Goal: Obtain resource: Obtain resource

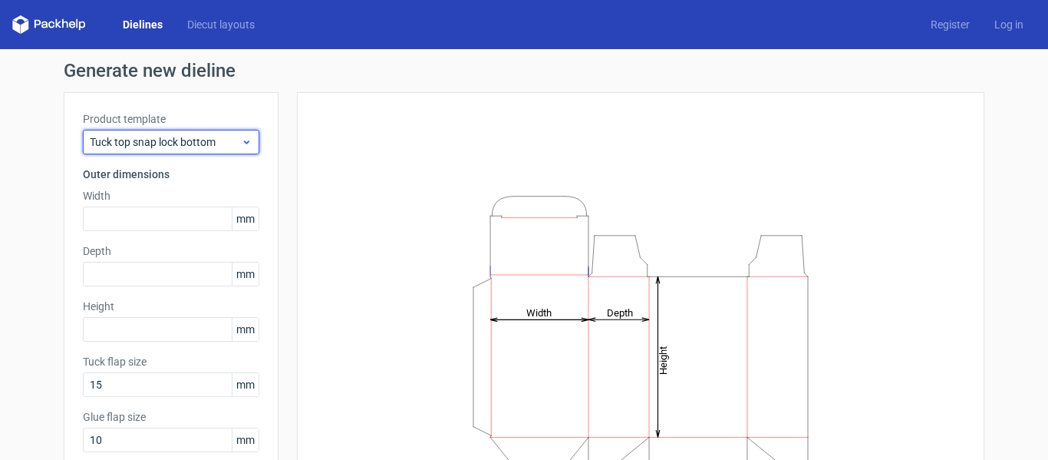
click at [210, 141] on span "Tuck top snap lock bottom" at bounding box center [165, 141] width 151 height 15
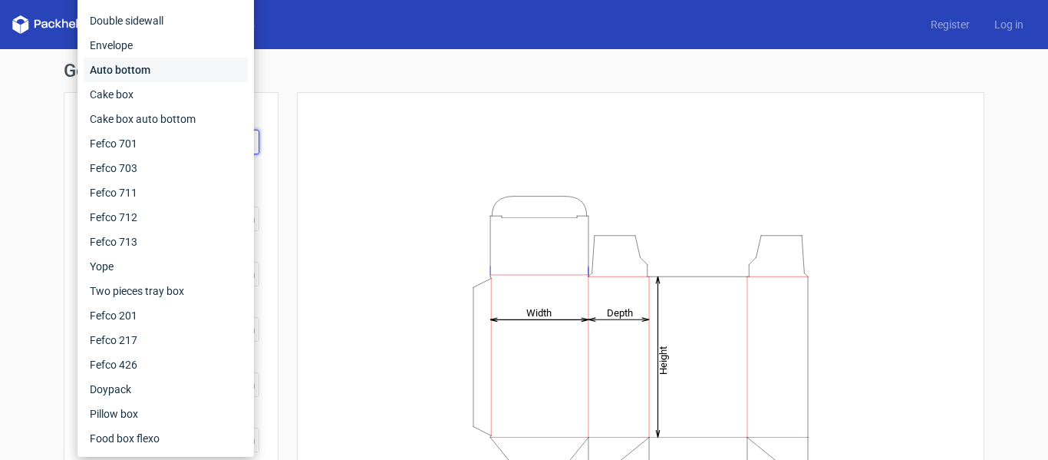
click at [163, 69] on div "Auto bottom" at bounding box center [166, 70] width 164 height 25
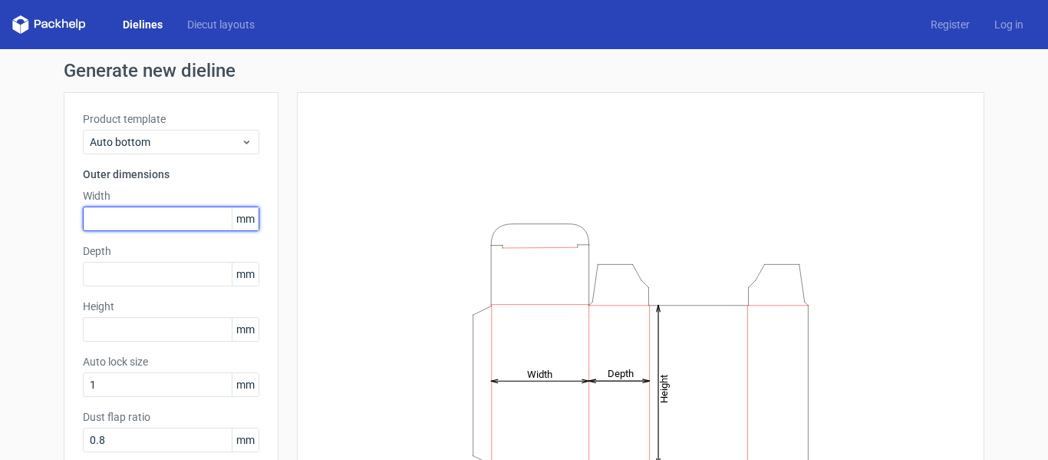
click at [142, 218] on input "text" at bounding box center [171, 218] width 176 height 25
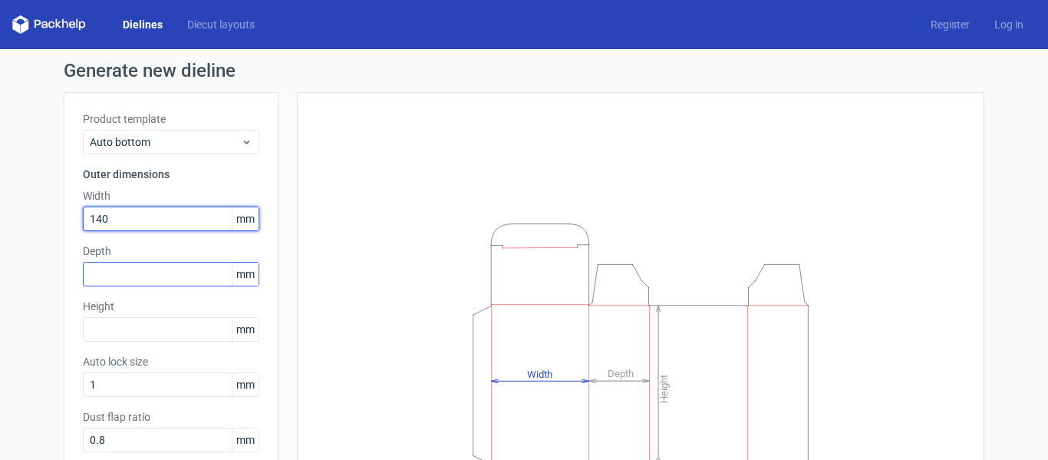
type input "140"
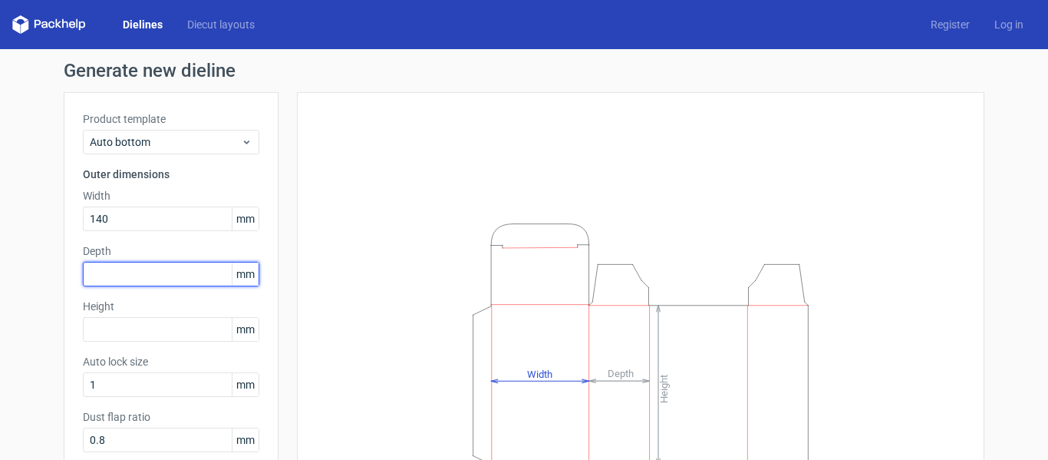
click at [111, 271] on input "text" at bounding box center [171, 274] width 176 height 25
type input "140"
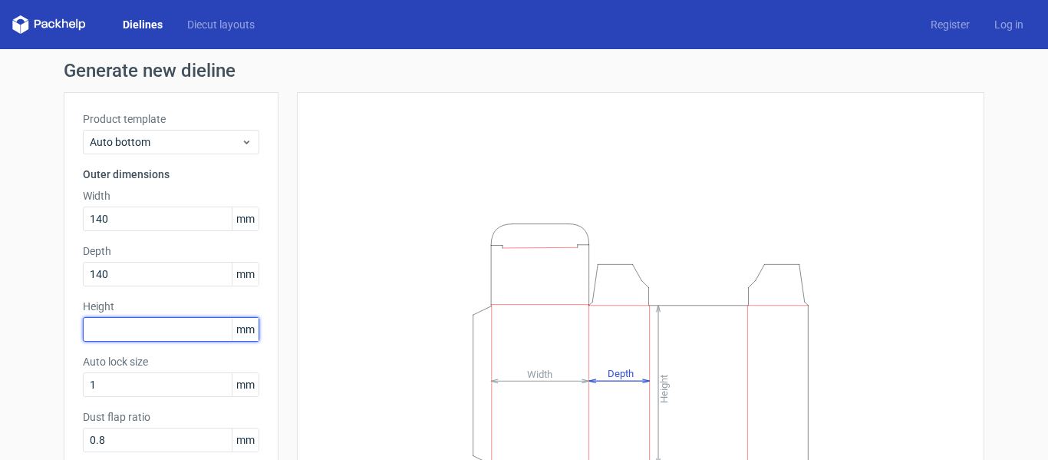
click at [116, 323] on input "text" at bounding box center [171, 329] width 176 height 25
type input "175"
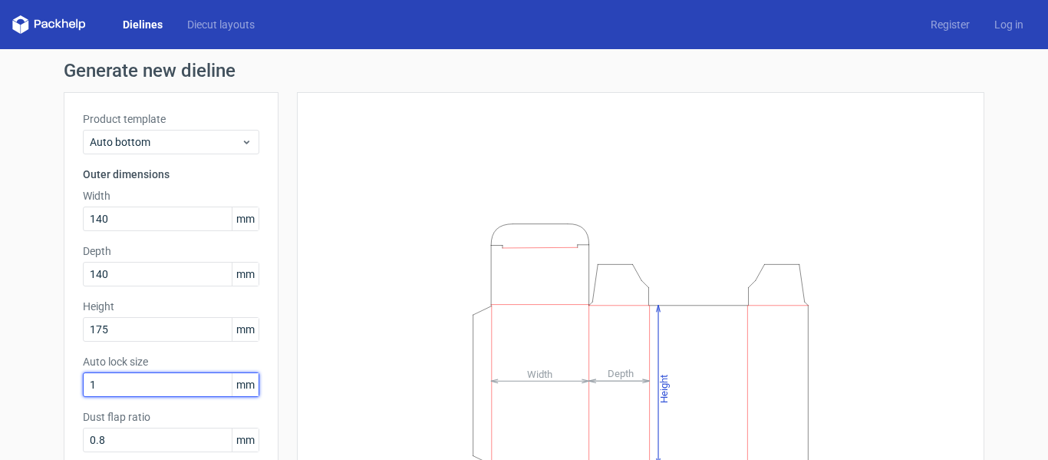
click at [134, 387] on input "1" at bounding box center [171, 384] width 176 height 25
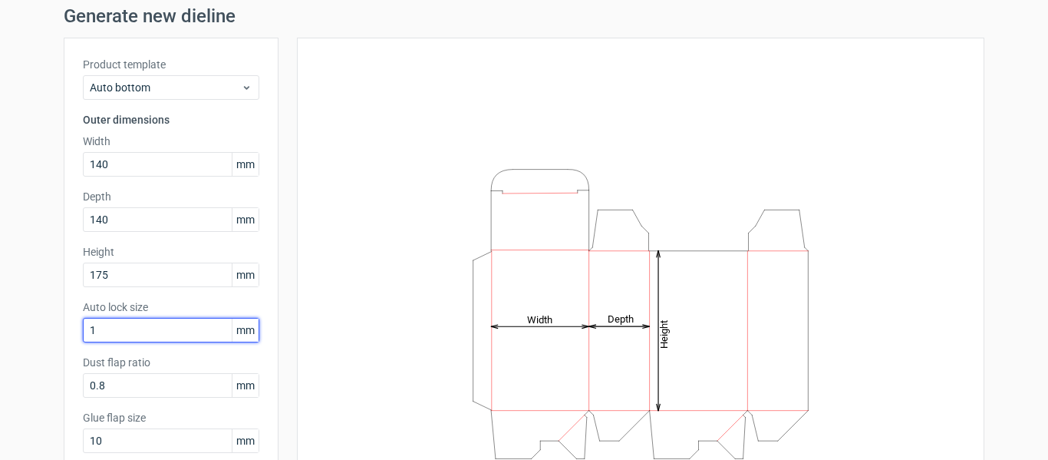
scroll to position [77, 0]
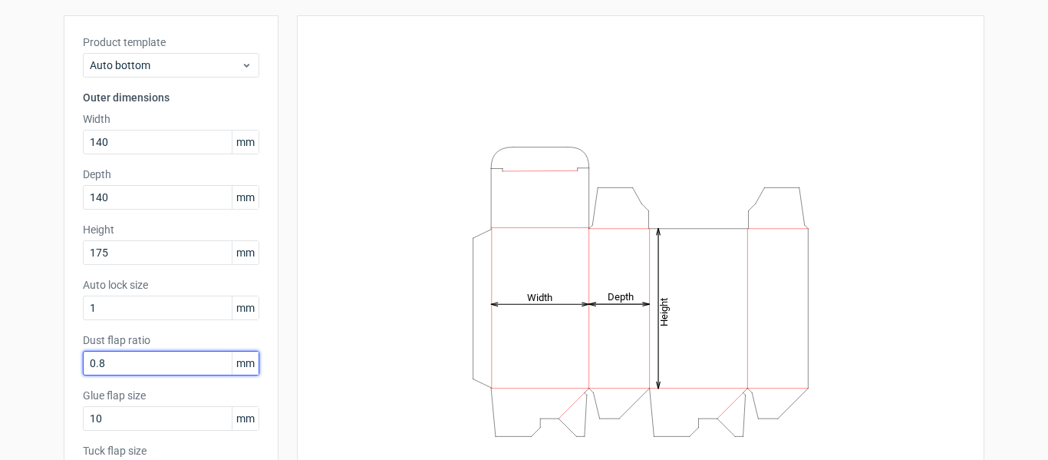
click at [123, 364] on input "0.8" at bounding box center [171, 363] width 176 height 25
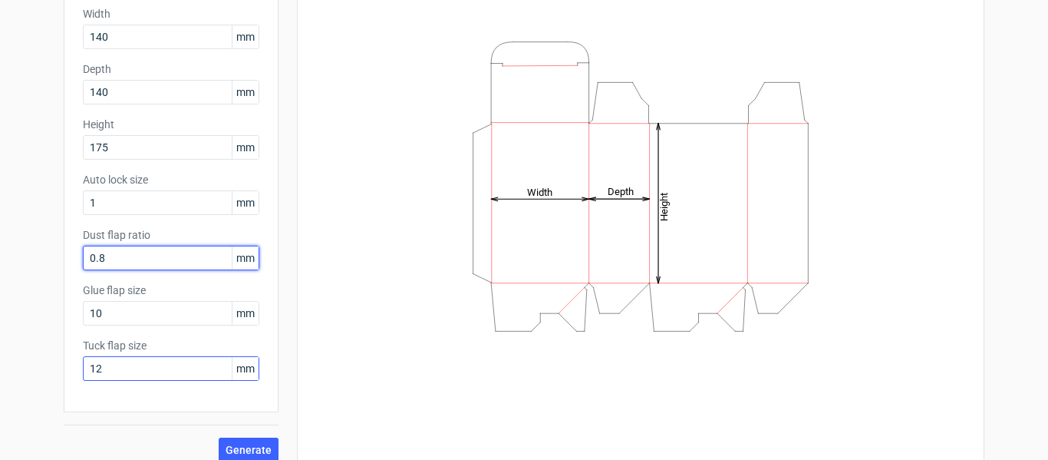
scroll to position [196, 0]
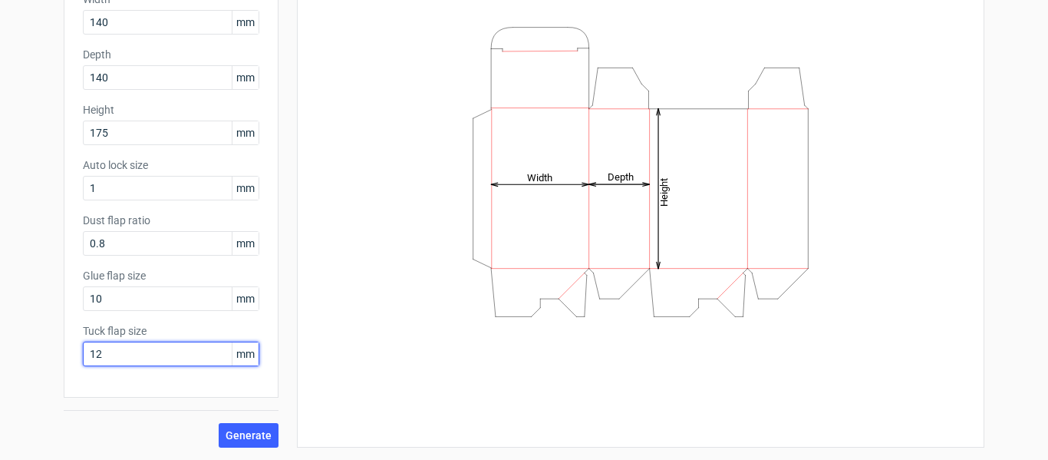
drag, startPoint x: 140, startPoint y: 365, endPoint x: 225, endPoint y: 415, distance: 98.7
click at [139, 365] on input "12" at bounding box center [171, 353] width 176 height 25
click at [246, 433] on span "Generate" at bounding box center [249, 435] width 46 height 11
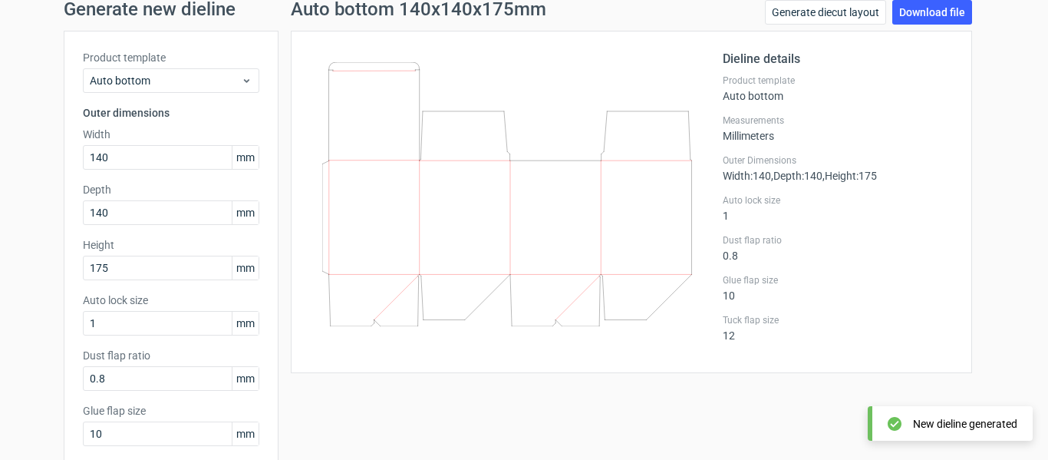
scroll to position [43, 0]
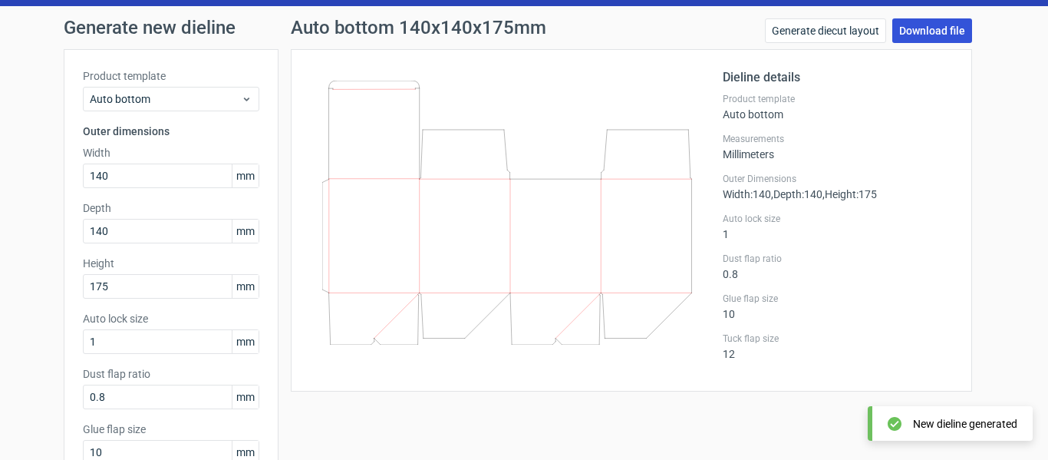
click at [944, 30] on link "Download file" at bounding box center [932, 30] width 80 height 25
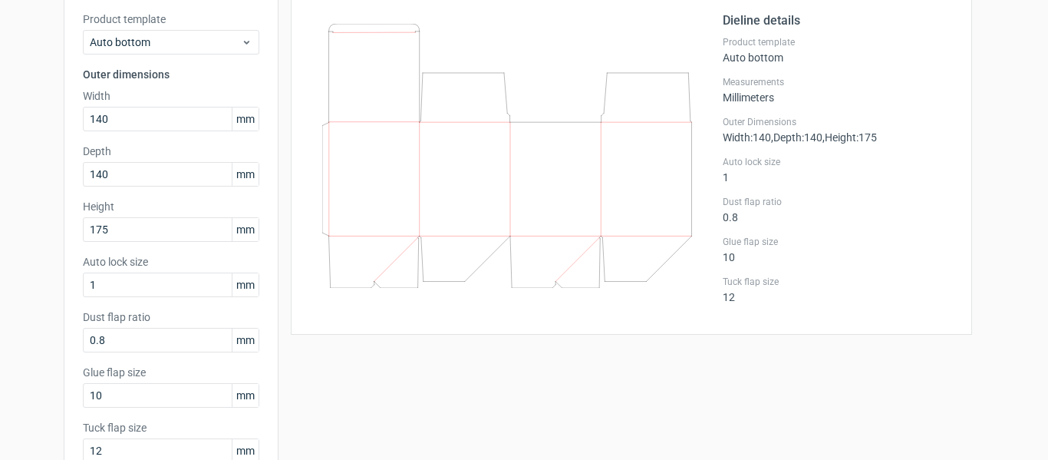
scroll to position [120, 0]
